Goal: Information Seeking & Learning: Compare options

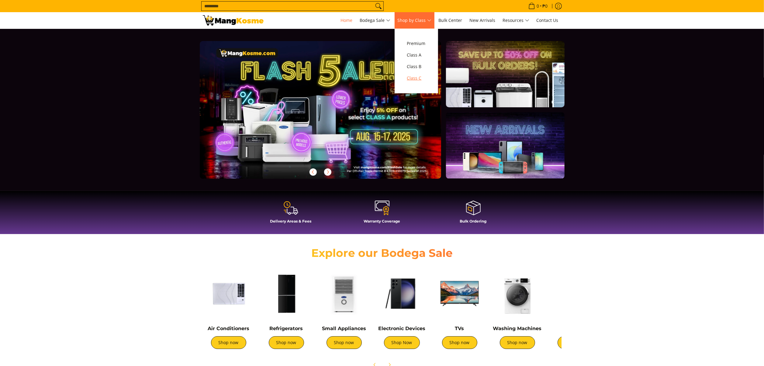
click at [420, 77] on span "Class C" at bounding box center [416, 79] width 19 height 8
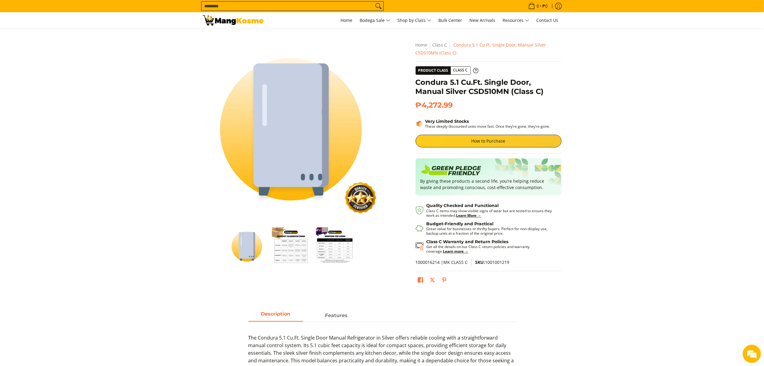
click at [499, 264] on span "SKU: 1001001219" at bounding box center [493, 262] width 34 height 6
copy span "1001001219"
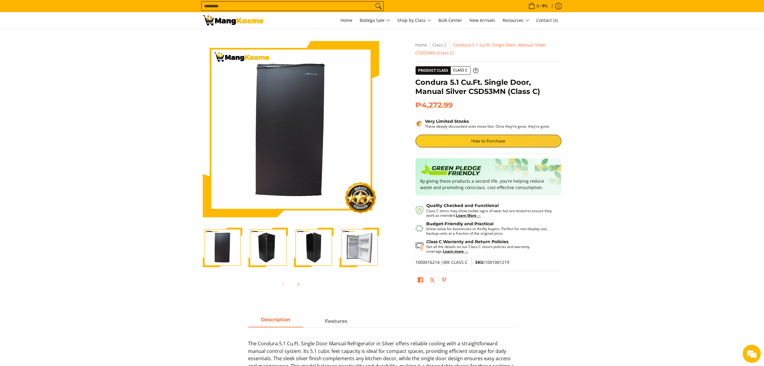
click at [489, 89] on h1 "Condura 5.1 Cu.Ft. Single Door, Manual Silver CSD53MN (Class C)" at bounding box center [489, 87] width 146 height 18
copy h1 "CSD53MN"
click at [296, 283] on icon "Next" at bounding box center [298, 284] width 5 height 5
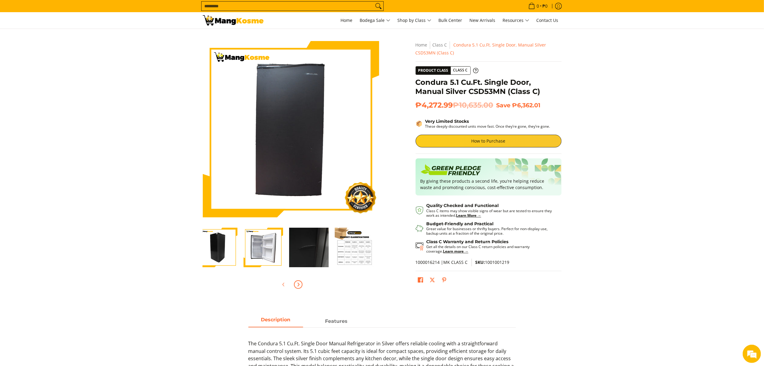
scroll to position [0, 137]
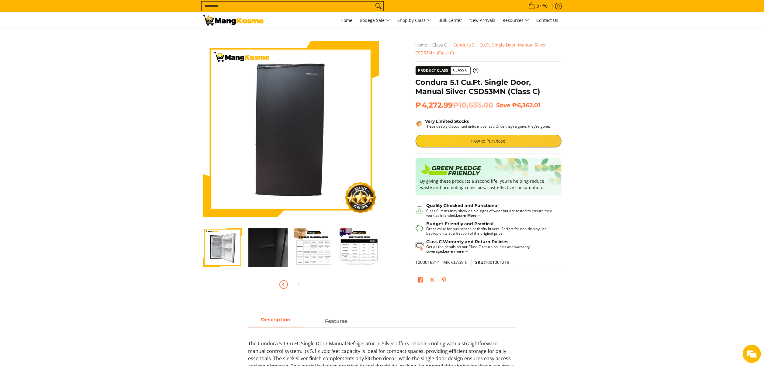
click at [280, 284] on span "Previous" at bounding box center [283, 284] width 7 height 7
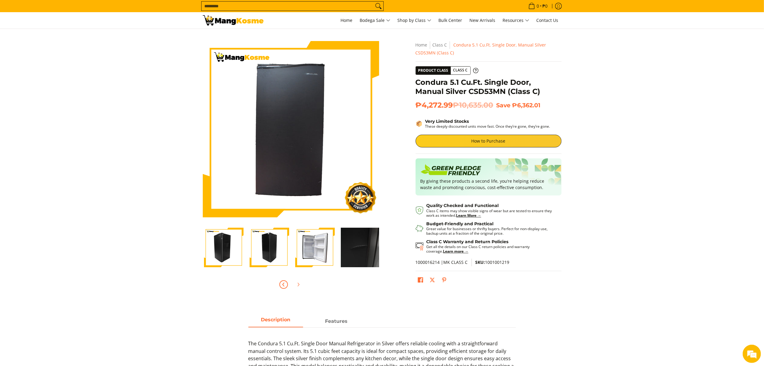
scroll to position [0, 0]
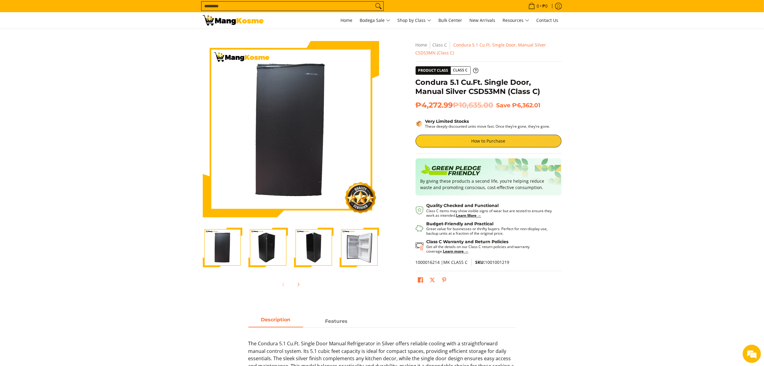
drag, startPoint x: 686, startPoint y: 164, endPoint x: 631, endPoint y: 321, distance: 167.1
click at [686, 164] on section "Skip to Main Content Enable zoom Disable zoom Enable zoom Disable zoom Enable z…" at bounding box center [382, 168] width 764 height 278
click at [488, 92] on h1 "Condura 5.1 Cu.Ft. Single Door, Manual Silver CSD53MN (Class C)" at bounding box center [489, 87] width 146 height 18
copy h1 "CSD53MN"
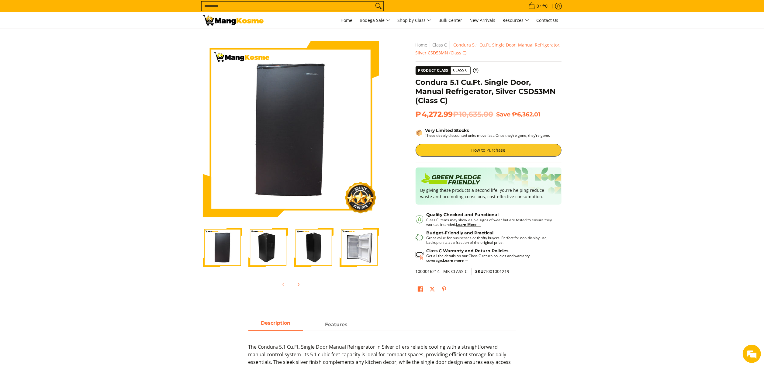
click at [691, 240] on section "Skip to Main Content Enable zoom Disable zoom Enable zoom Disable zoom Enable z…" at bounding box center [382, 169] width 764 height 281
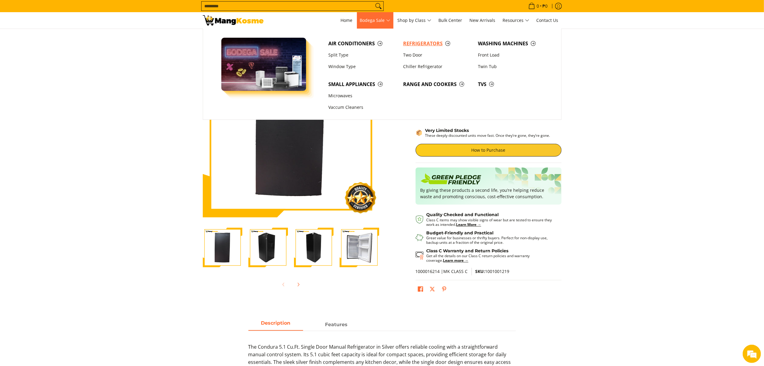
click at [414, 45] on span "Refrigerators" at bounding box center [437, 44] width 69 height 8
